Goal: Task Accomplishment & Management: Use online tool/utility

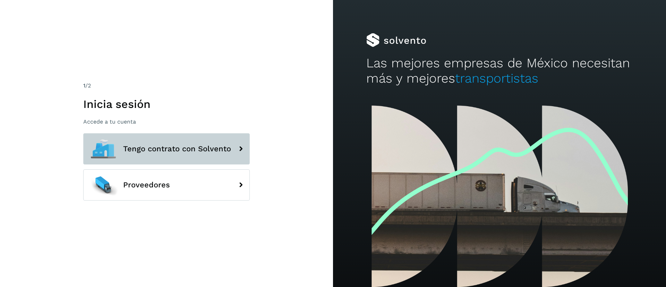
click at [204, 138] on button "Tengo contrato con Solvento" at bounding box center [166, 148] width 166 height 31
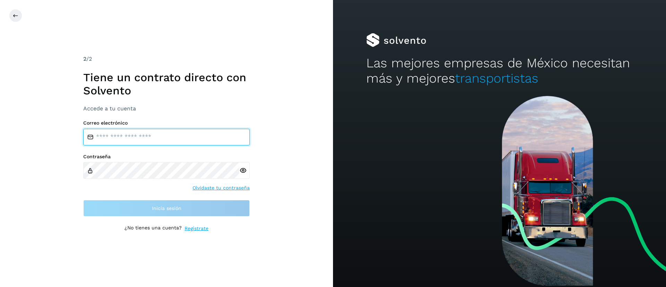
click at [175, 134] on input "email" at bounding box center [166, 137] width 166 height 17
click at [166, 135] on input "email" at bounding box center [166, 137] width 166 height 17
type input "**********"
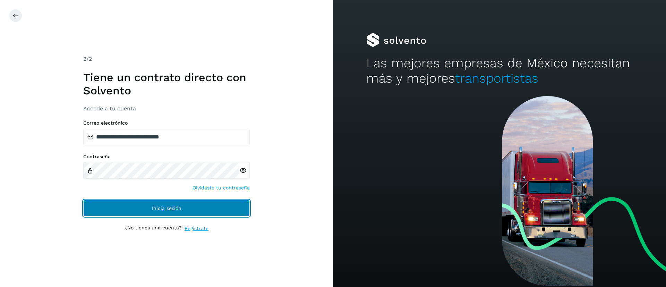
click at [156, 211] on button "Inicia sesión" at bounding box center [166, 208] width 166 height 17
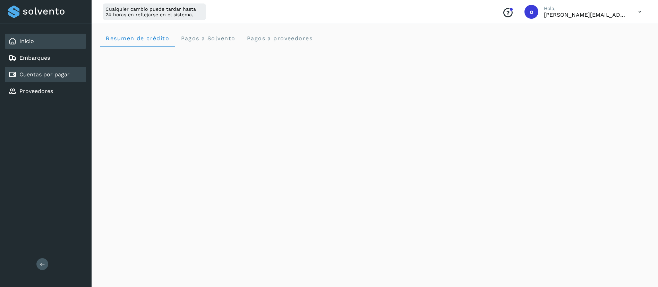
click at [45, 70] on div "Cuentas por pagar" at bounding box center [38, 74] width 61 height 8
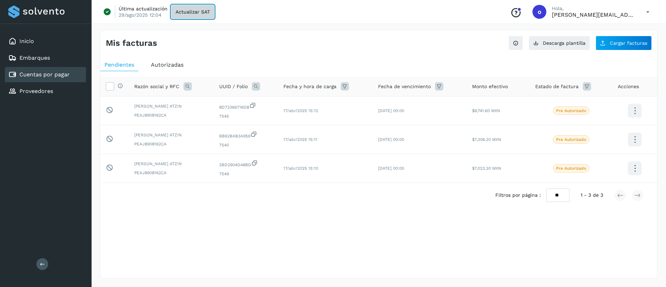
click at [183, 10] on span "Actualizar SAT" at bounding box center [192, 11] width 34 height 5
